Goal: Task Accomplishment & Management: Use online tool/utility

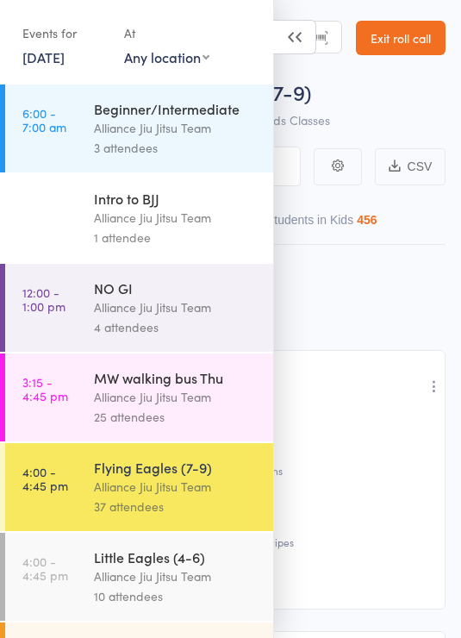
select select "9"
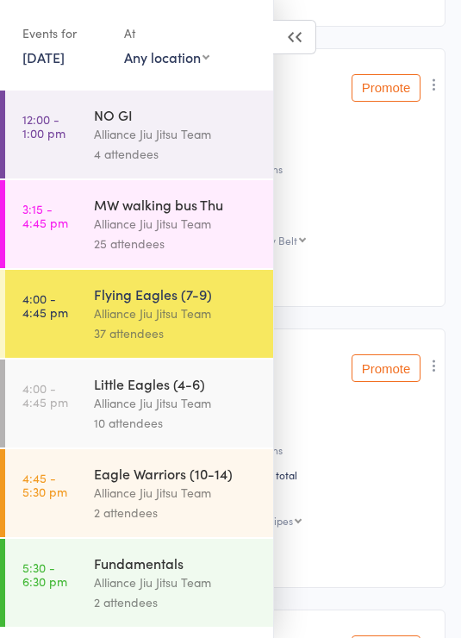
scroll to position [234, 0]
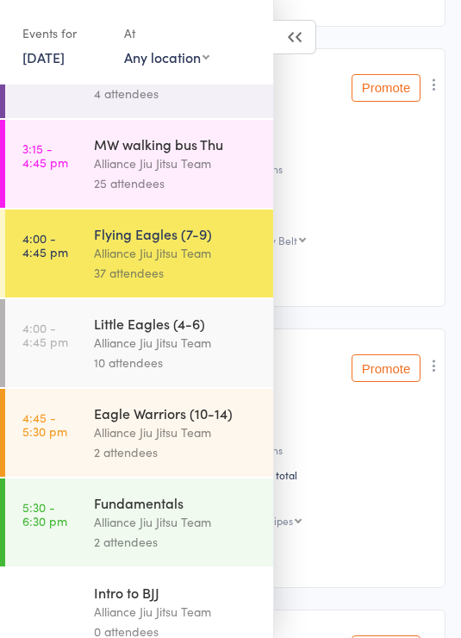
click at [177, 549] on div "2 attendees" at bounding box center [176, 542] width 165 height 20
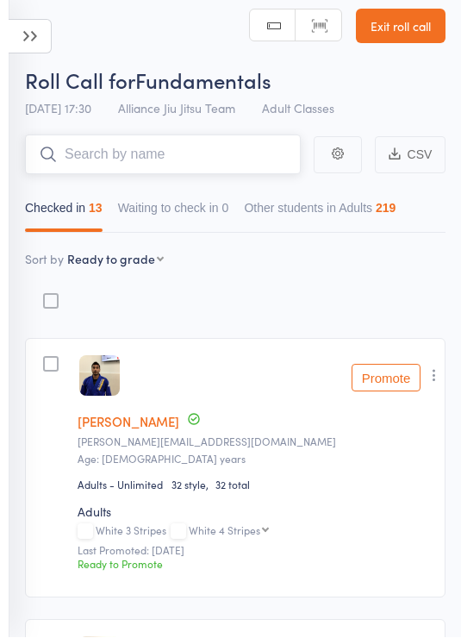
scroll to position [12, 0]
click at [390, 384] on button "Promote" at bounding box center [386, 378] width 69 height 28
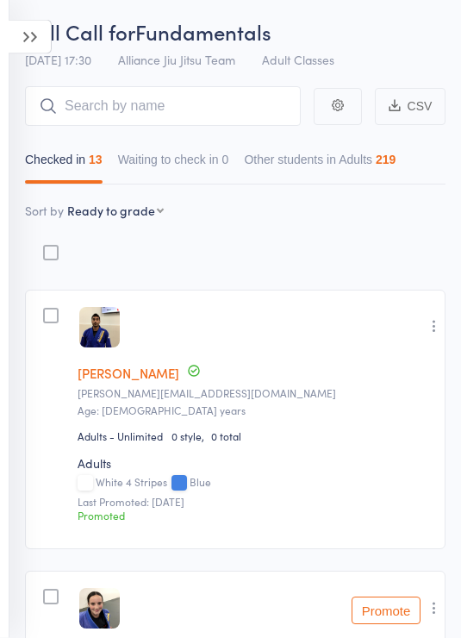
scroll to position [0, 0]
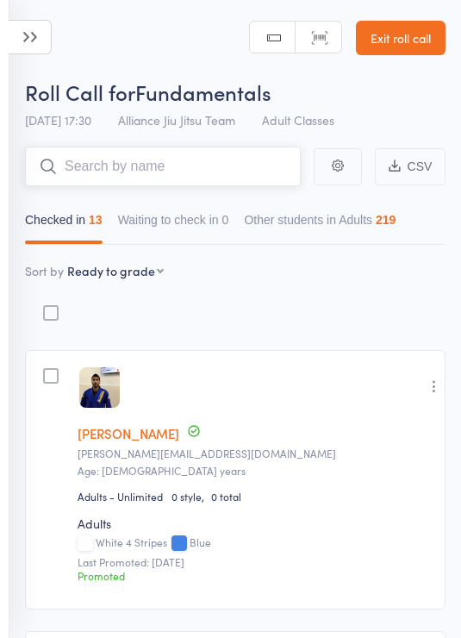
click at [262, 159] on input "search" at bounding box center [163, 167] width 276 height 40
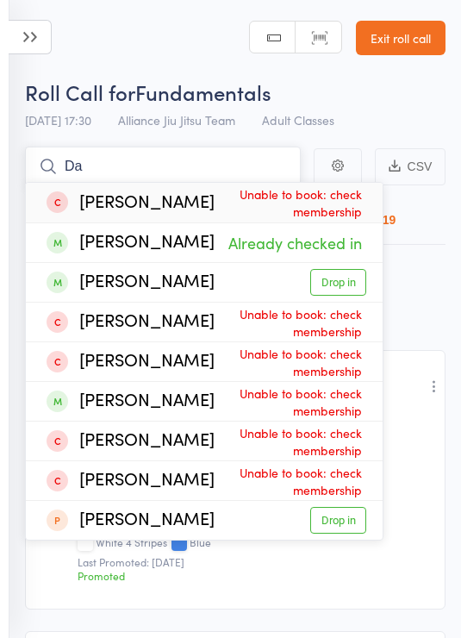
type input "D"
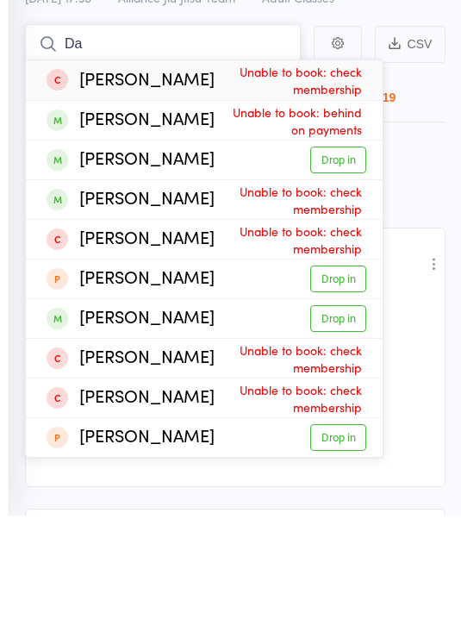
type input "D"
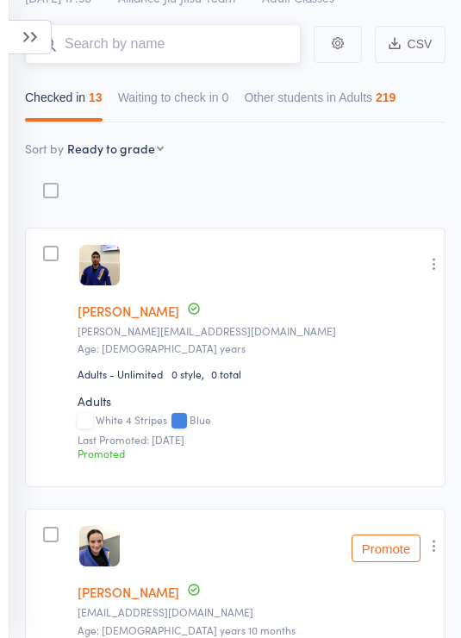
click at [234, 42] on input "search" at bounding box center [163, 44] width 276 height 40
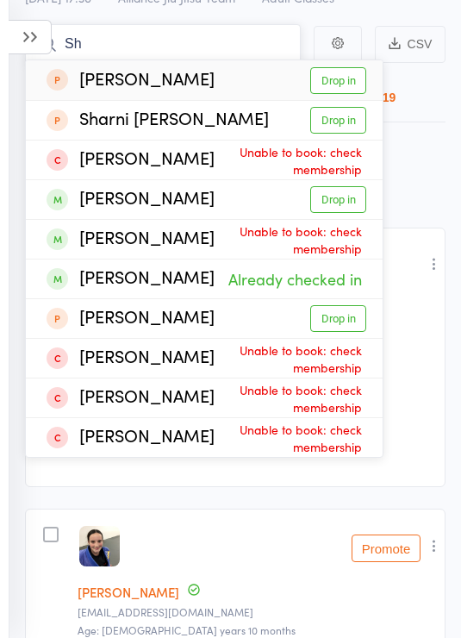
type input "S"
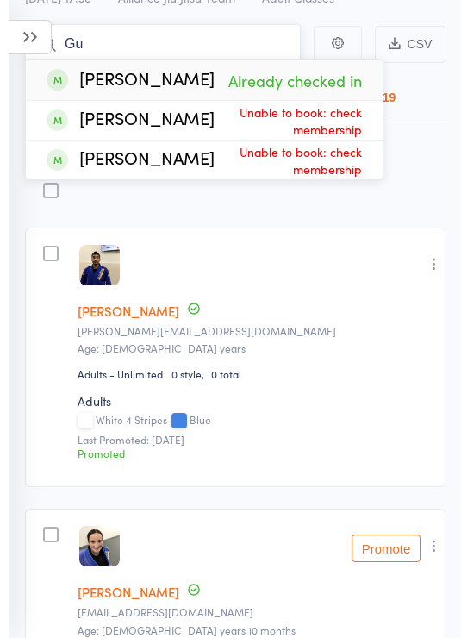
type input "G"
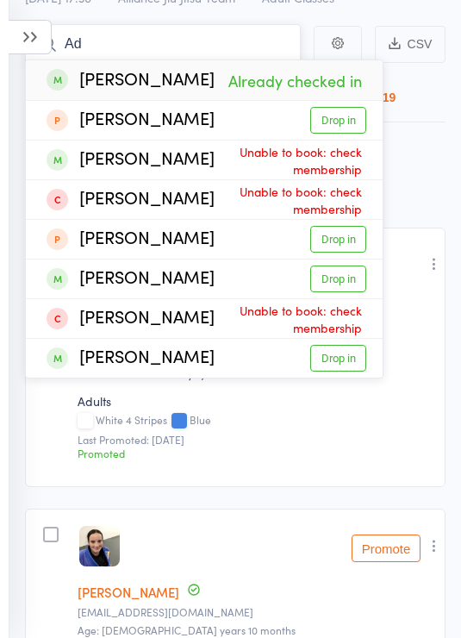
type input "A"
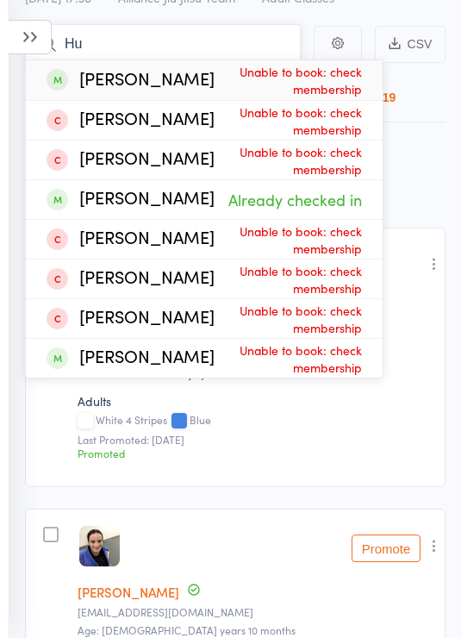
type input "H"
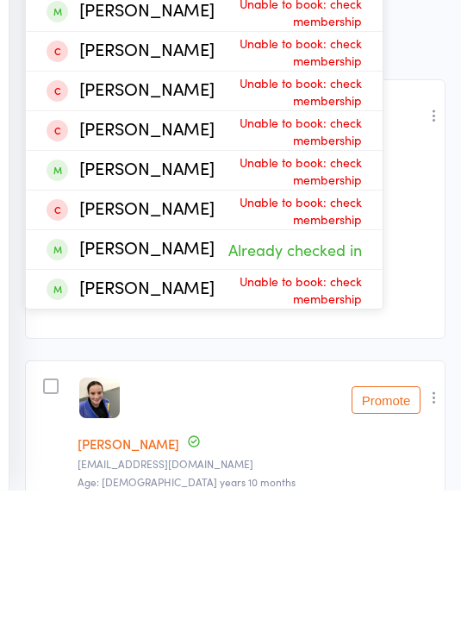
scroll to position [11, 0]
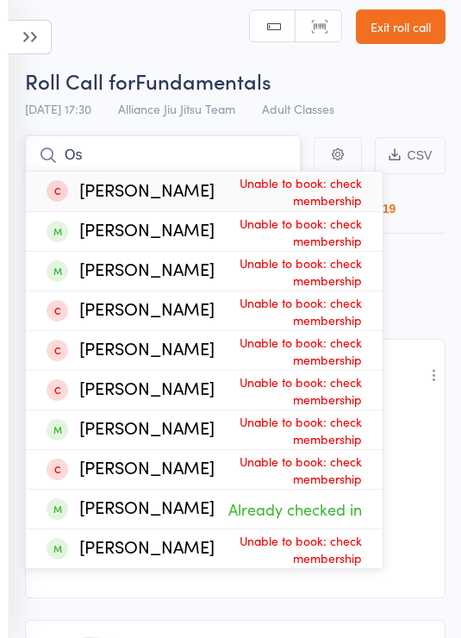
type input "O"
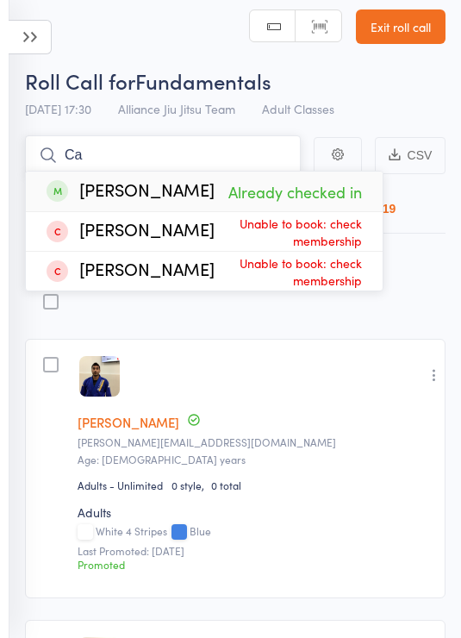
type input "C"
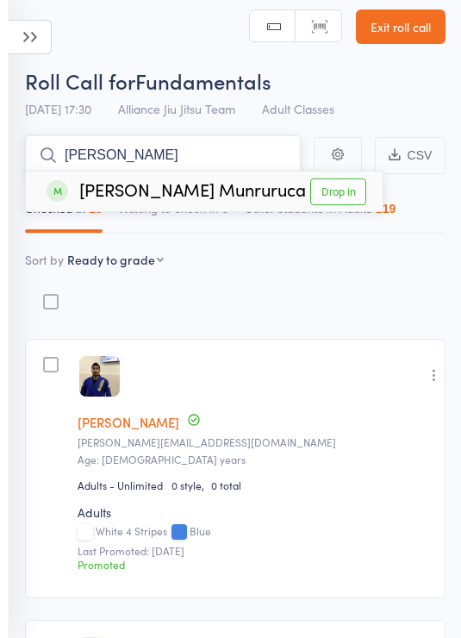
type input "[PERSON_NAME]"
click at [331, 190] on link "Drop in" at bounding box center [338, 191] width 56 height 27
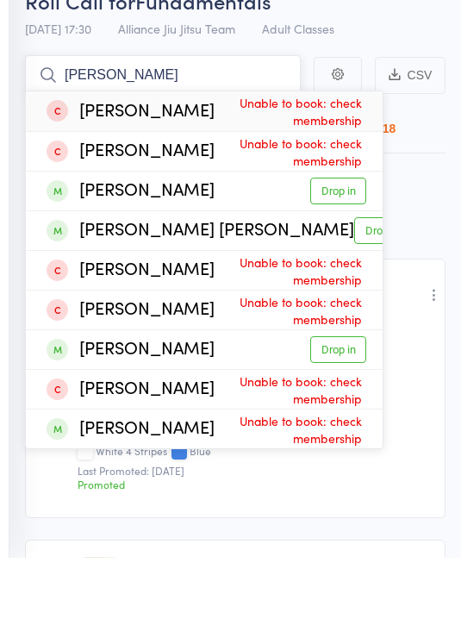
type input "[PERSON_NAME]"
click at [354, 297] on link "Drop in" at bounding box center [382, 310] width 56 height 27
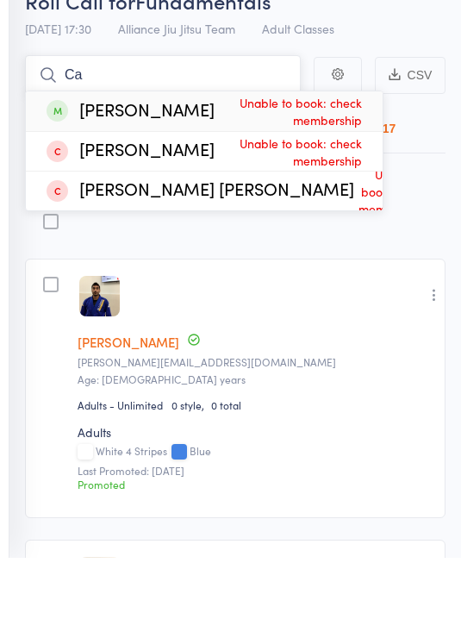
type input "C"
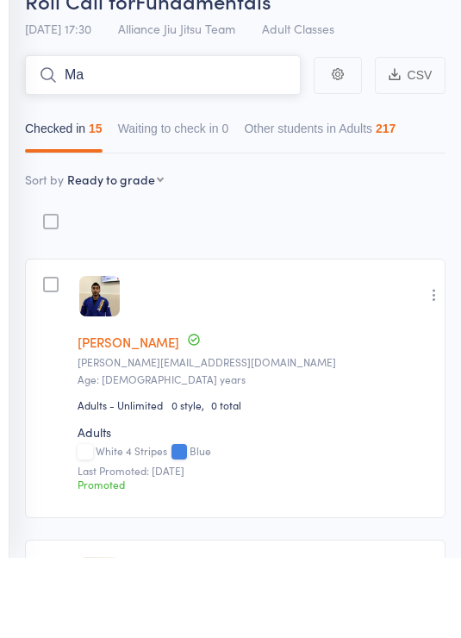
type input "M"
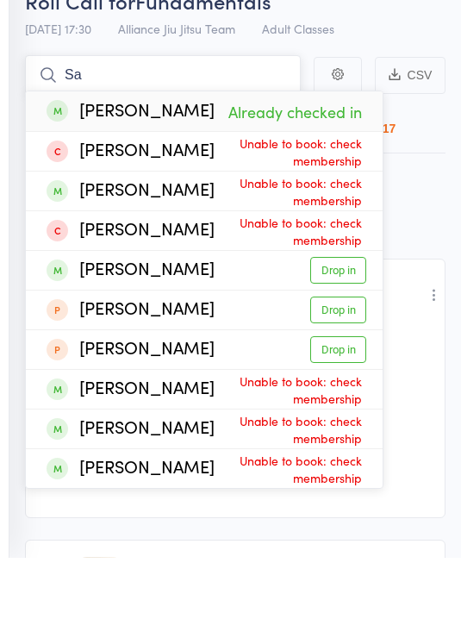
type input "S"
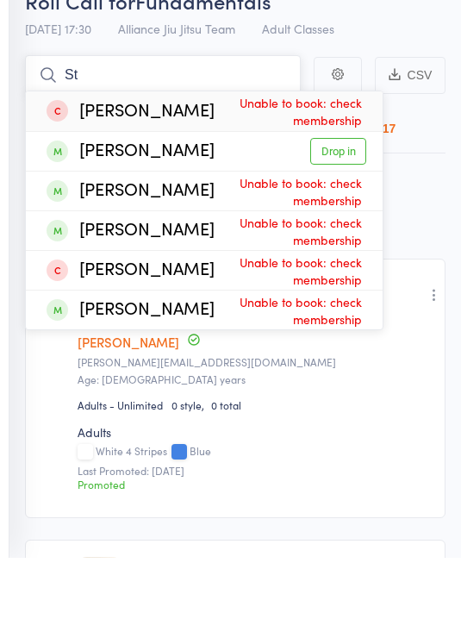
type input "S"
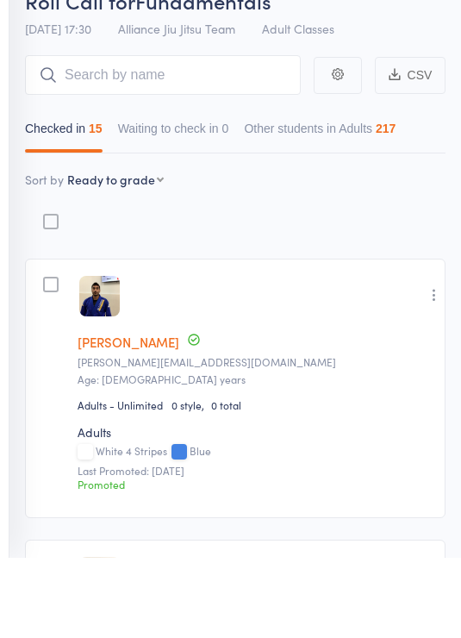
scroll to position [91, 0]
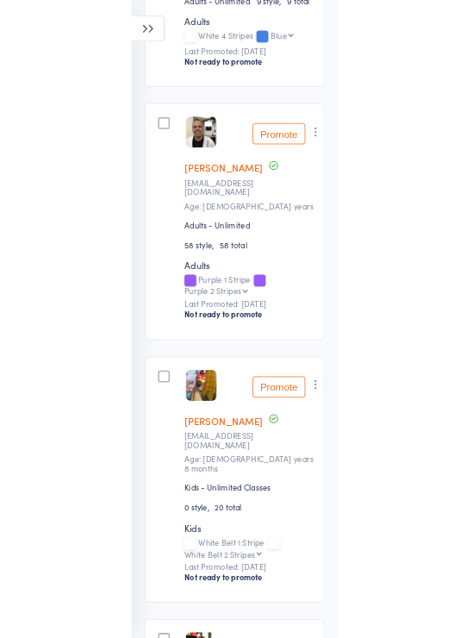
scroll to position [2439, 0]
